Goal: Information Seeking & Learning: Learn about a topic

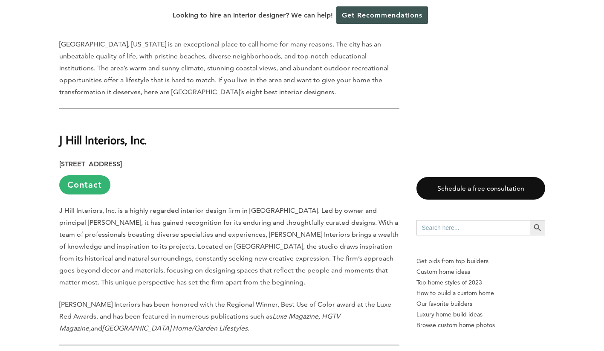
scroll to position [417, 0]
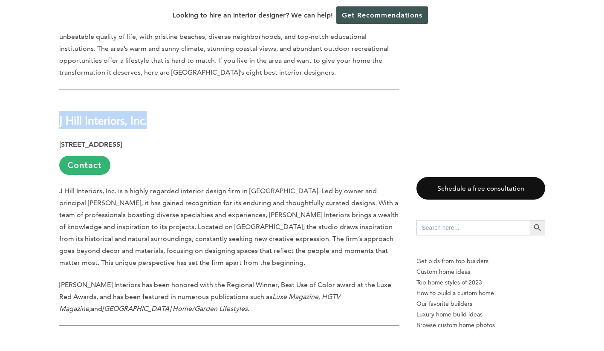
drag, startPoint x: 153, startPoint y: 58, endPoint x: 50, endPoint y: 60, distance: 103.2
copy strong "J Hill Interiors, Inc."
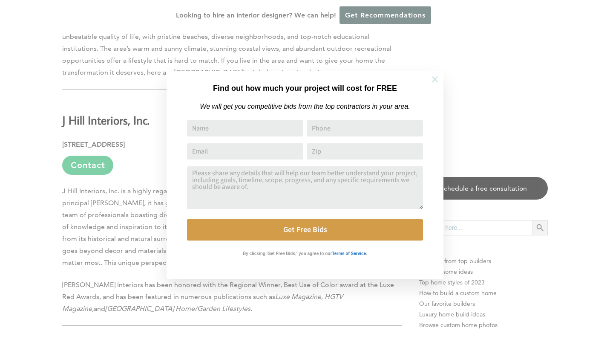
click at [437, 80] on icon at bounding box center [435, 79] width 9 height 9
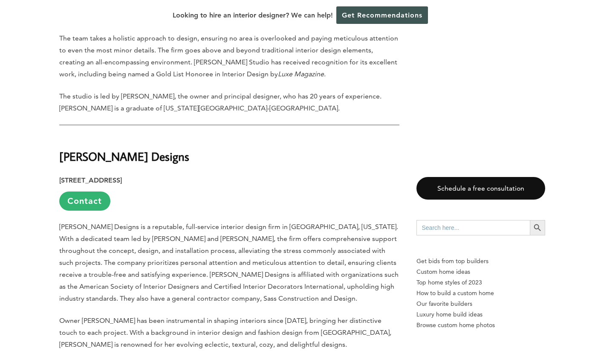
scroll to position [1546, 0]
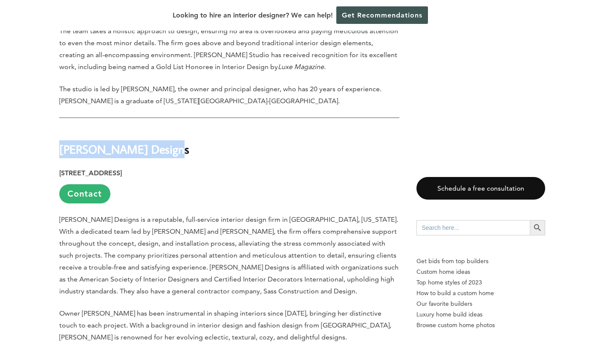
drag, startPoint x: 159, startPoint y: 91, endPoint x: 60, endPoint y: 91, distance: 98.5
click at [60, 128] on h2 "[PERSON_NAME] Designs" at bounding box center [229, 142] width 340 height 29
copy strong "[PERSON_NAME] Designs"
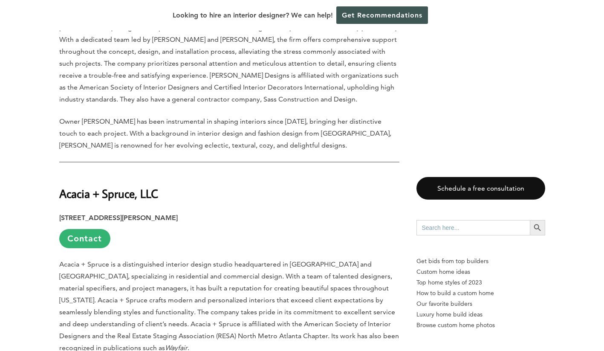
scroll to position [1793, 0]
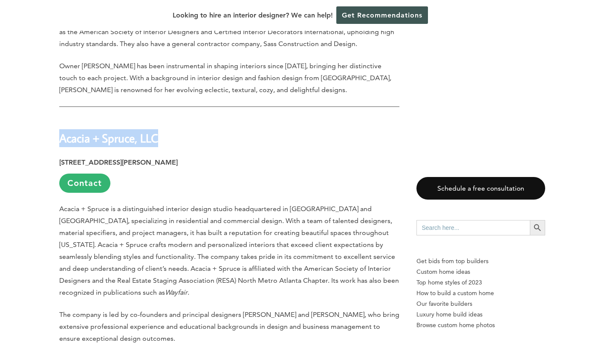
drag, startPoint x: 172, startPoint y: 81, endPoint x: 60, endPoint y: 80, distance: 111.7
click at [60, 117] on h2 "Acacia + Spruce, LLC" at bounding box center [229, 131] width 340 height 29
copy strong "Acacia + Spruce, LLC"
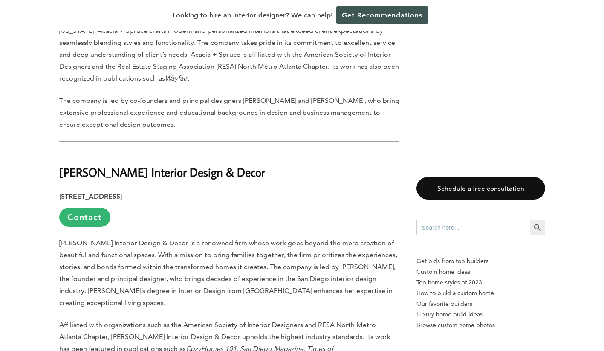
scroll to position [2005, 0]
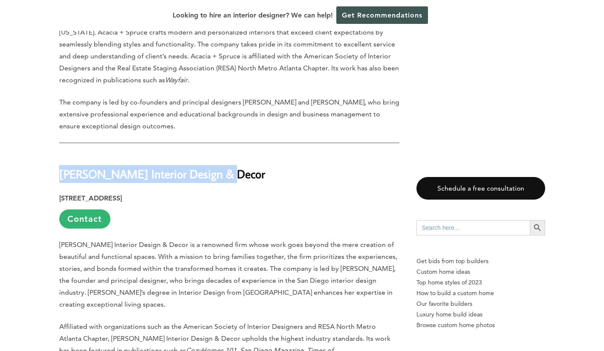
drag, startPoint x: 226, startPoint y: 114, endPoint x: 46, endPoint y: 122, distance: 180.0
copy strong "[PERSON_NAME] Interior Design & Decor"
